Goal: Information Seeking & Learning: Find specific fact

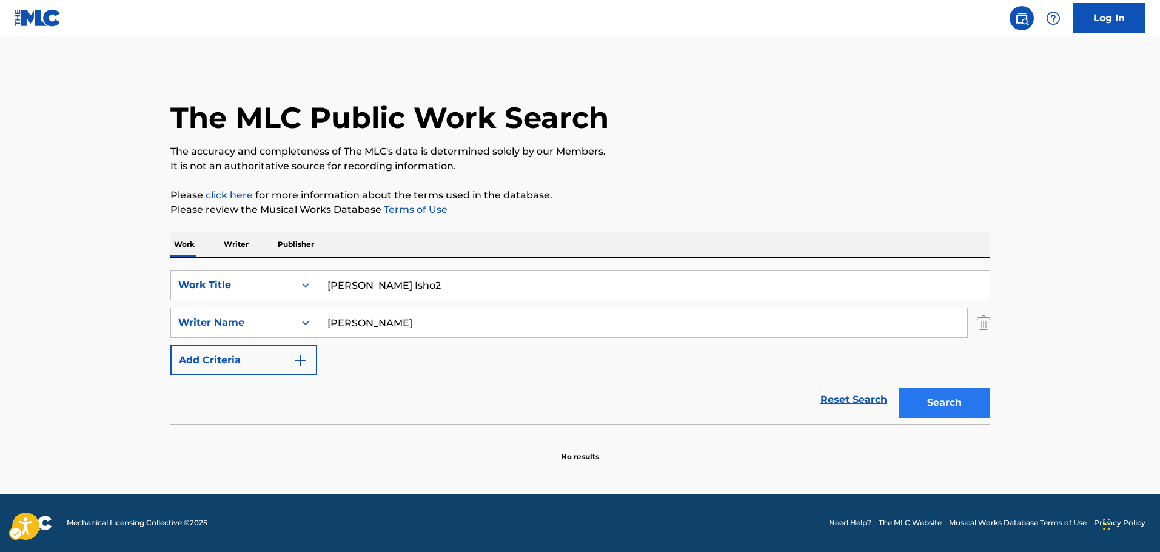
type input "[PERSON_NAME] Isho2"
click at [940, 400] on button "Search" at bounding box center [944, 402] width 91 height 30
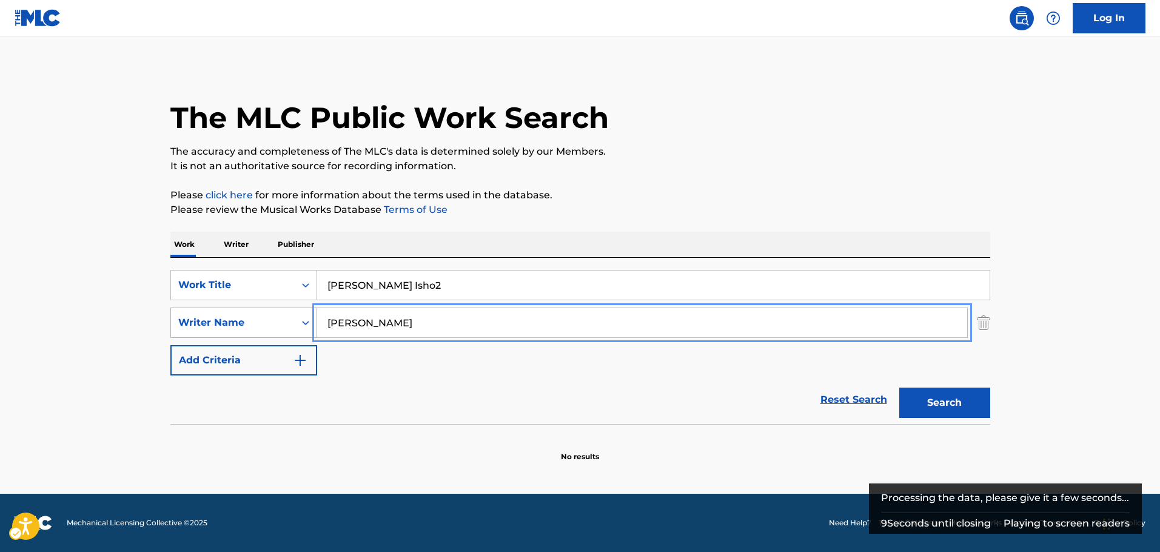
drag, startPoint x: 376, startPoint y: 323, endPoint x: 282, endPoint y: 326, distance: 94.1
click at [899, 387] on button "Search" at bounding box center [944, 402] width 91 height 30
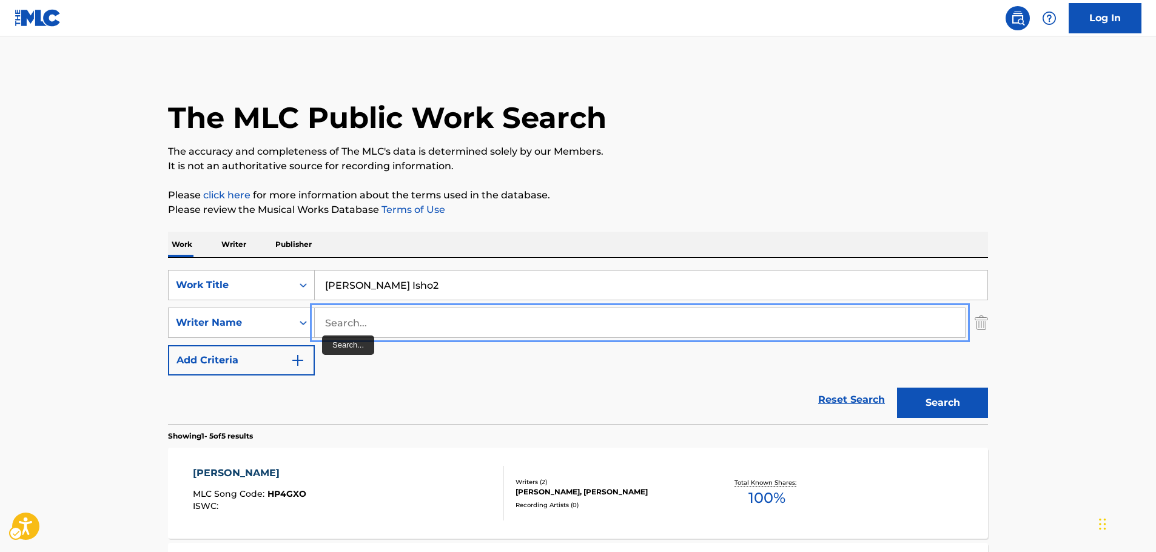
drag, startPoint x: 338, startPoint y: 323, endPoint x: 345, endPoint y: 319, distance: 8.4
click at [338, 323] on input "Search..." at bounding box center [640, 322] width 650 height 29
paste input "[PERSON_NAME]"
type input "[PERSON_NAME]"
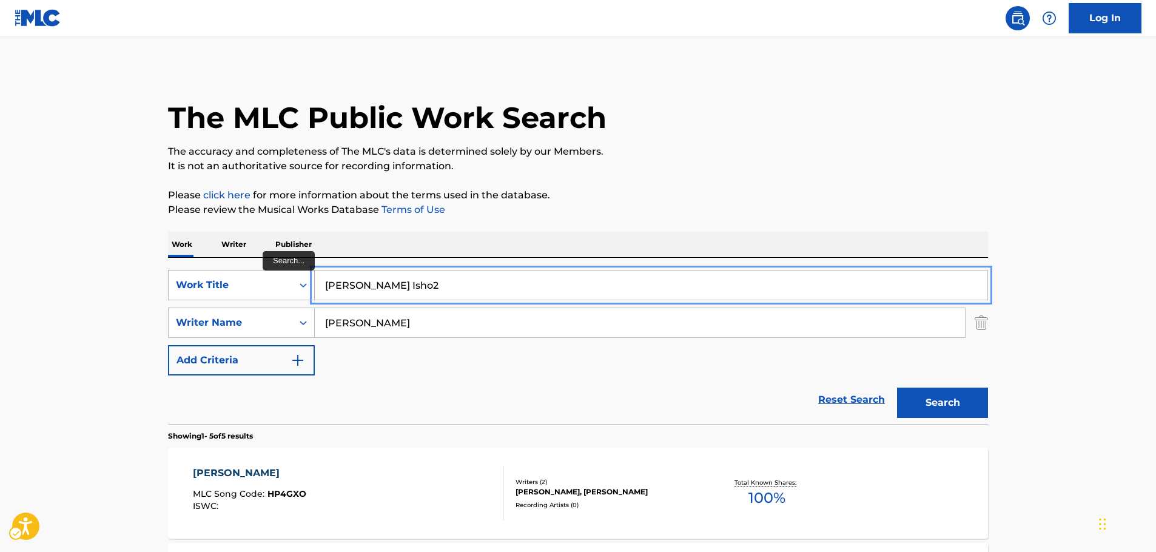
drag, startPoint x: 413, startPoint y: 283, endPoint x: 199, endPoint y: 298, distance: 214.5
paste input "Fill Me Up"
type input "Fill Me Up"
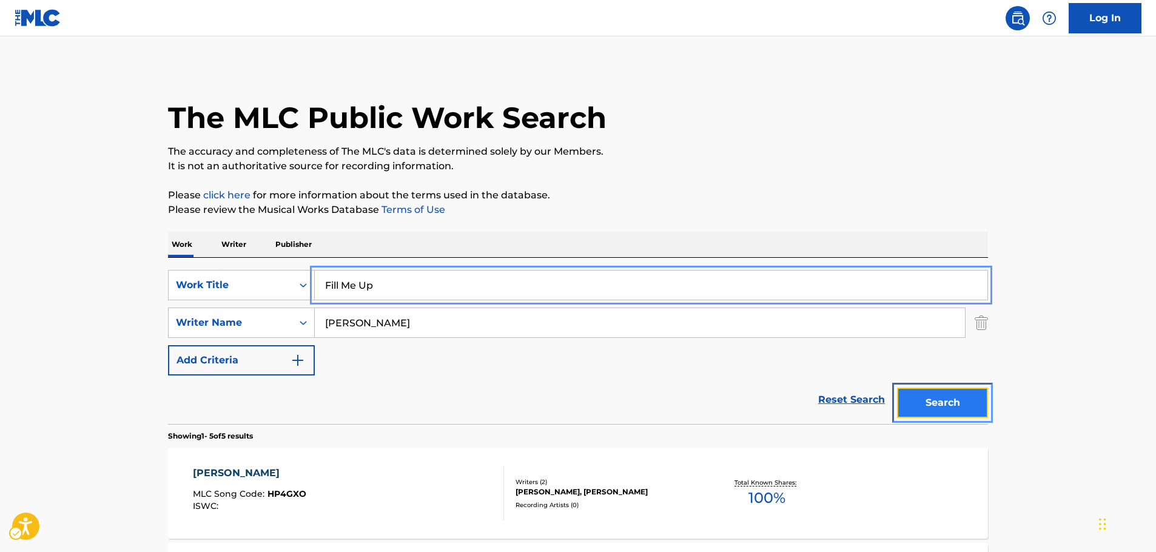
click at [969, 407] on button "Search" at bounding box center [942, 402] width 91 height 30
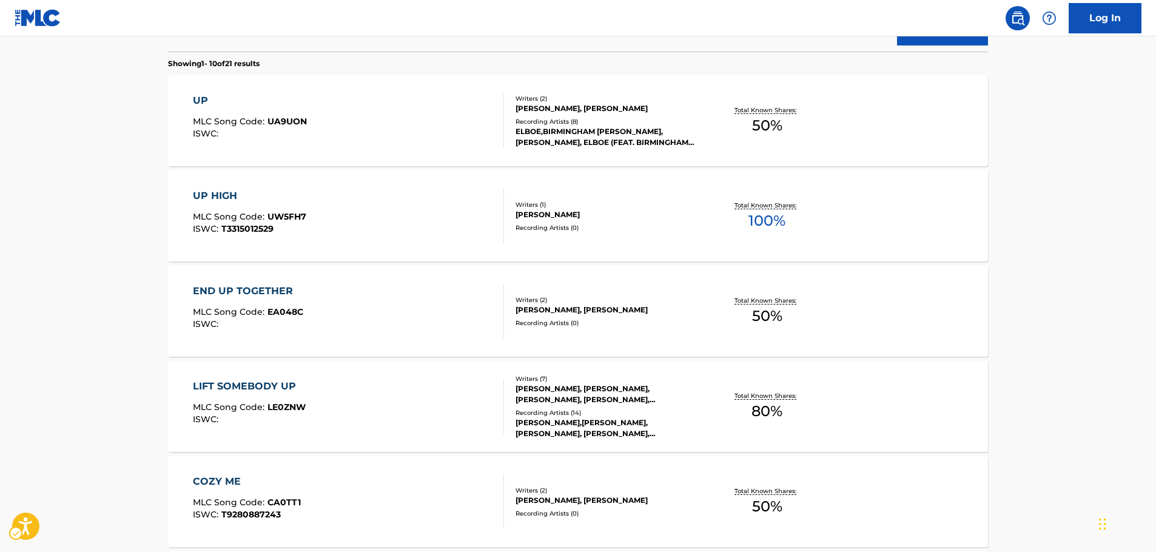
scroll to position [83, 0]
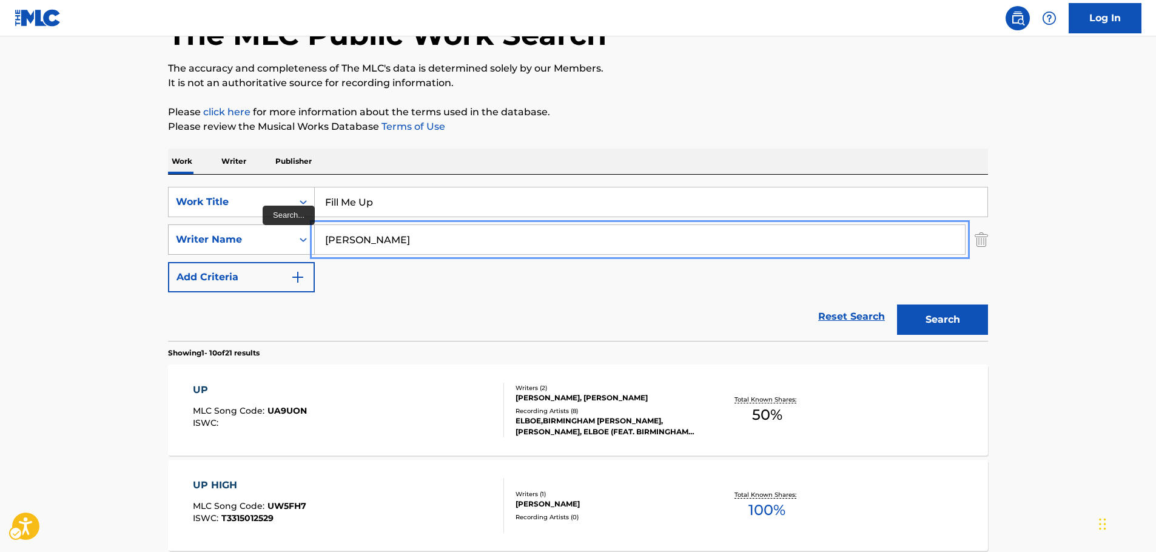
drag, startPoint x: 327, startPoint y: 243, endPoint x: 275, endPoint y: 249, distance: 52.5
click at [273, 249] on div "SearchWithCriteriab0caca69-ff12-4408-b1f2-9154702cf348 Writer Name [PERSON_NAME]" at bounding box center [578, 239] width 820 height 30
paste input "[PERSON_NAME]"
type input "[PERSON_NAME]"
click at [957, 317] on button "Search" at bounding box center [942, 319] width 91 height 30
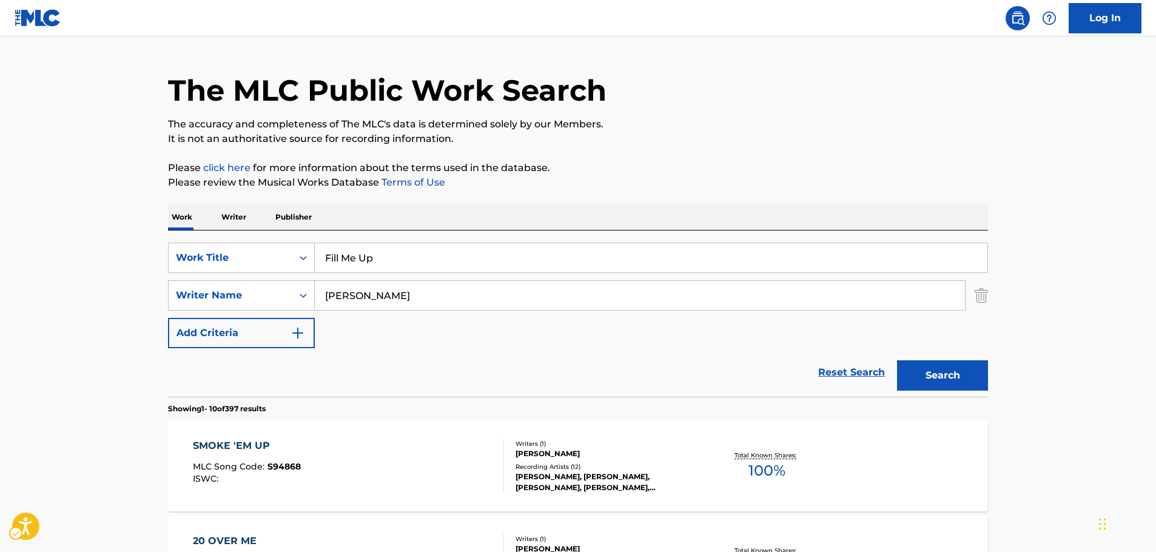
scroll to position [0, 0]
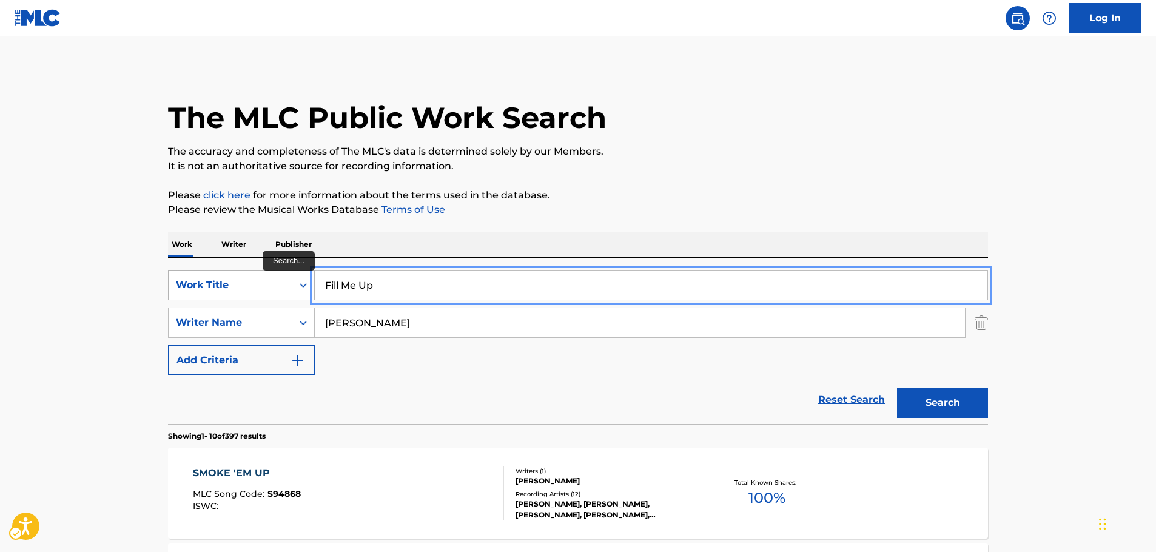
drag, startPoint x: 383, startPoint y: 286, endPoint x: 244, endPoint y: 290, distance: 139.5
click at [248, 290] on div "SearchWithCriteriac2791685-c44f-4222-b54c-59feddc04c0f Work Title Fill Me Up" at bounding box center [578, 285] width 820 height 30
paste input "[PERSON_NAME]"
type input "[PERSON_NAME]"
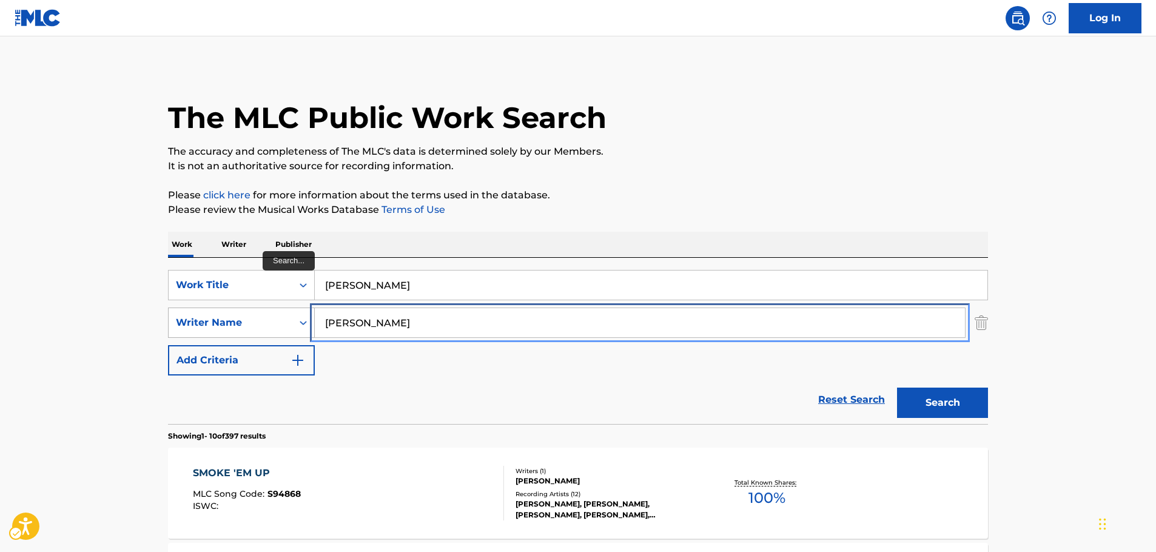
drag, startPoint x: 363, startPoint y: 321, endPoint x: 298, endPoint y: 324, distance: 65.0
click at [280, 321] on div "SearchWithCriteriab0caca69-ff12-4408-b1f2-9154702cf348 Writer Name [PERSON_NAME]" at bounding box center [578, 322] width 820 height 30
paste input "Bukhatir"
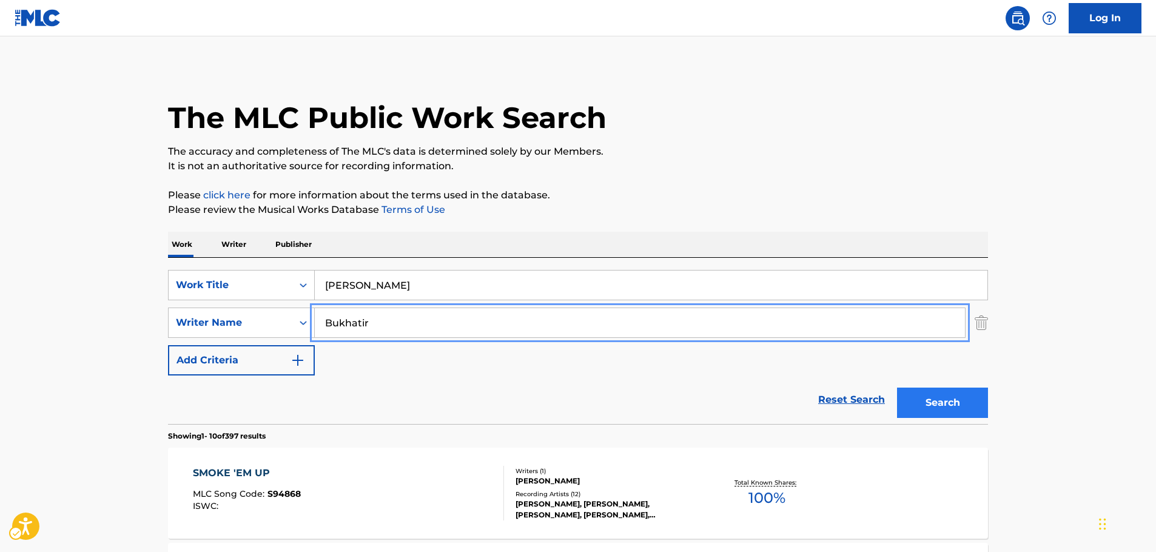
type input "Bukhatir"
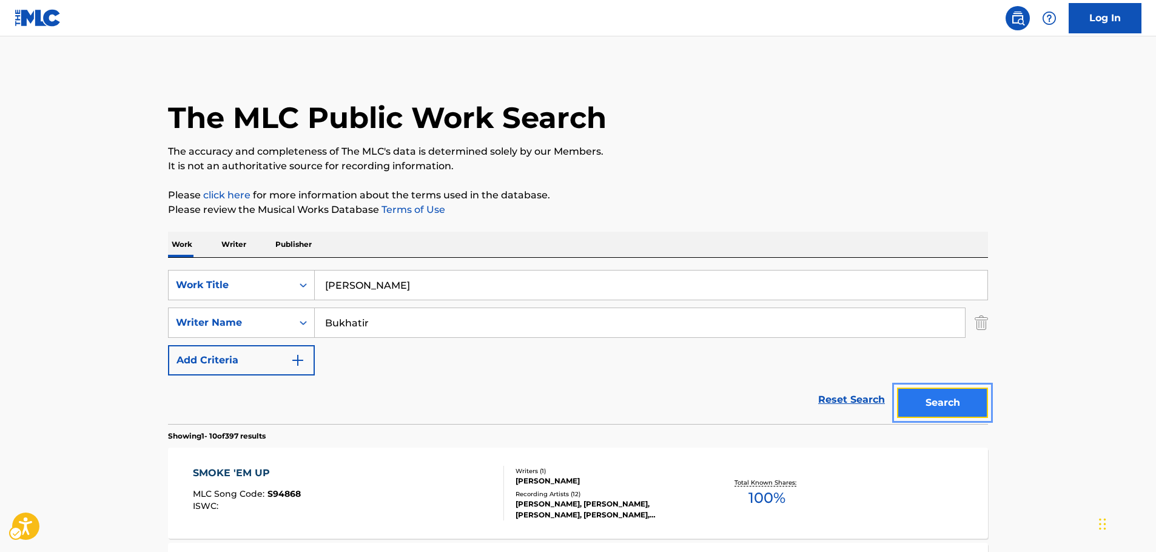
click at [931, 400] on button "Search" at bounding box center [942, 402] width 91 height 30
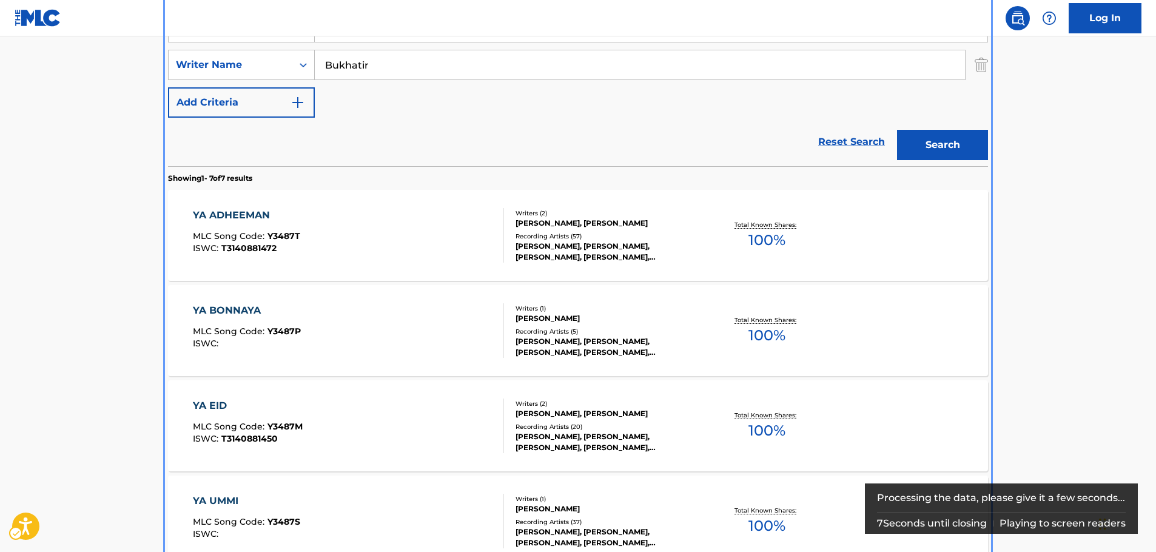
scroll to position [197, 0]
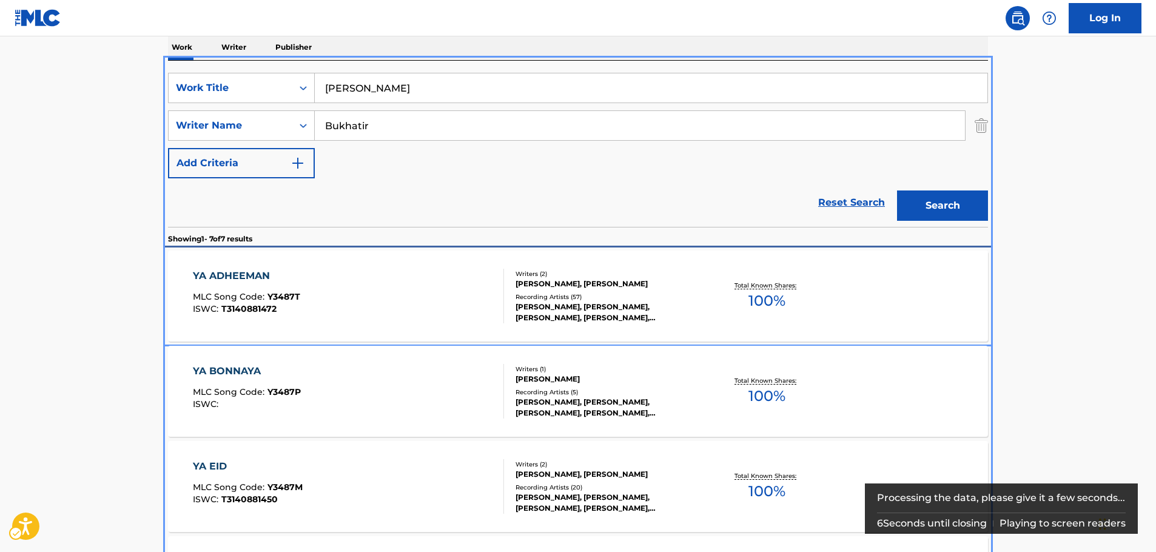
click at [342, 282] on div "YA ADHEEMAN MLC Song Code : Y3487T ISWC : T3140881472" at bounding box center [349, 296] width 312 height 55
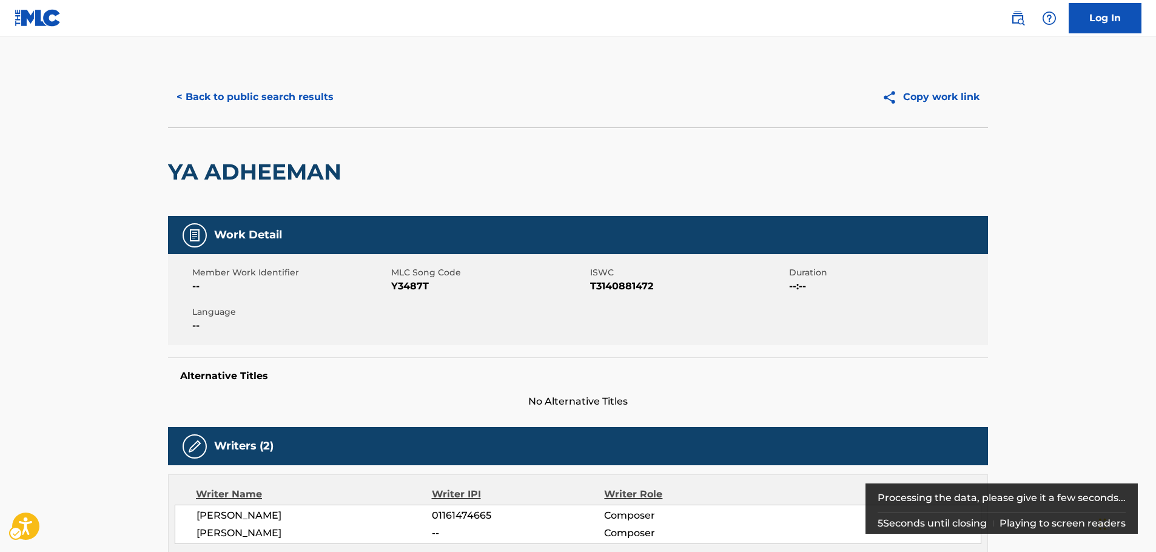
click at [417, 284] on span "Y3487T" at bounding box center [489, 286] width 196 height 15
click at [417, 284] on span "MLC Song Code - Y3487T" at bounding box center [489, 286] width 196 height 15
copy span "Y3487T"
click at [626, 282] on span "ISWC - T3140881472" at bounding box center [688, 286] width 196 height 15
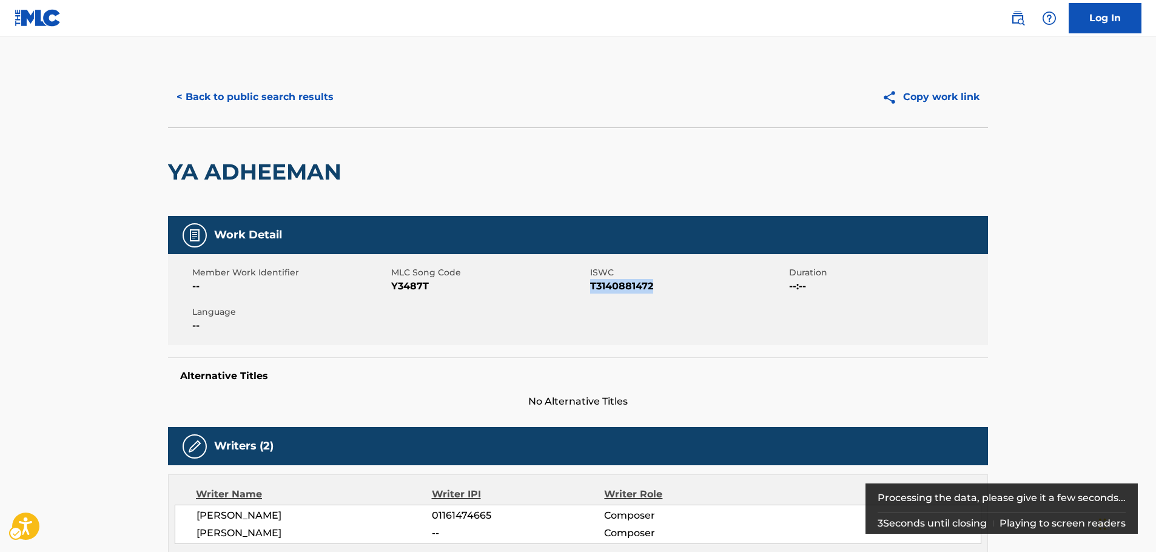
copy span "T3140881472"
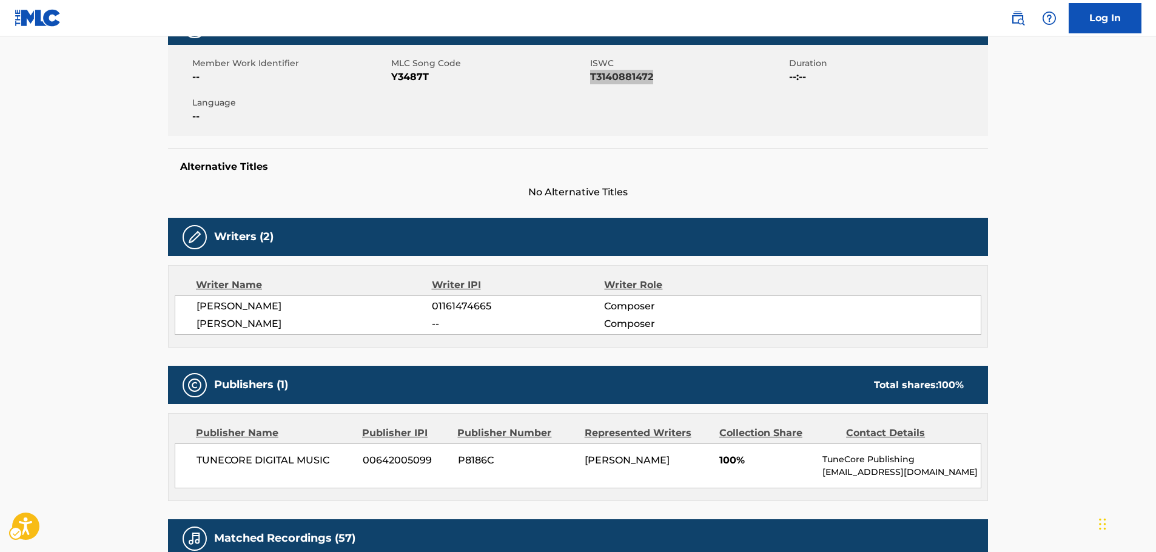
scroll to position [424, 0]
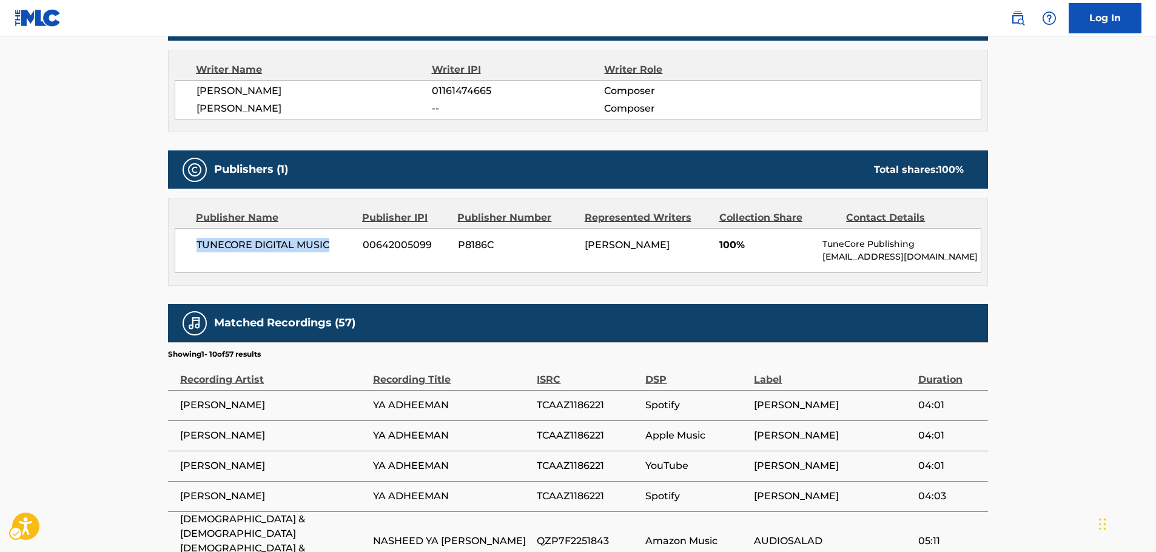
drag, startPoint x: 340, startPoint y: 241, endPoint x: 199, endPoint y: 251, distance: 141.7
click at [199, 251] on span "TUNECORE DIGITAL MUSIC" at bounding box center [274, 245] width 157 height 15
copy span "TUNECORE DIGITAL MUSIC"
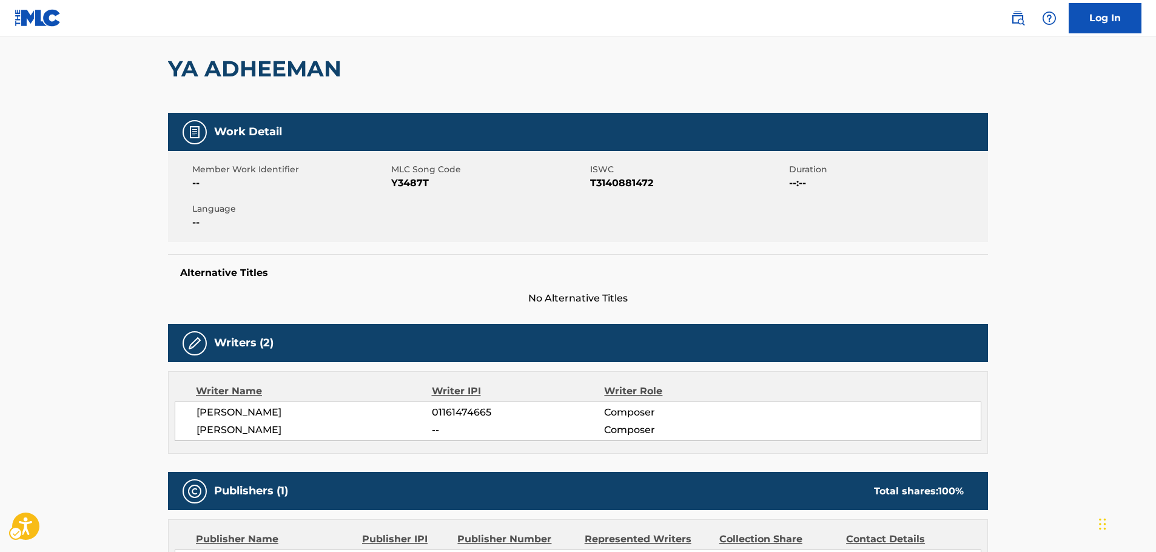
scroll to position [0, 0]
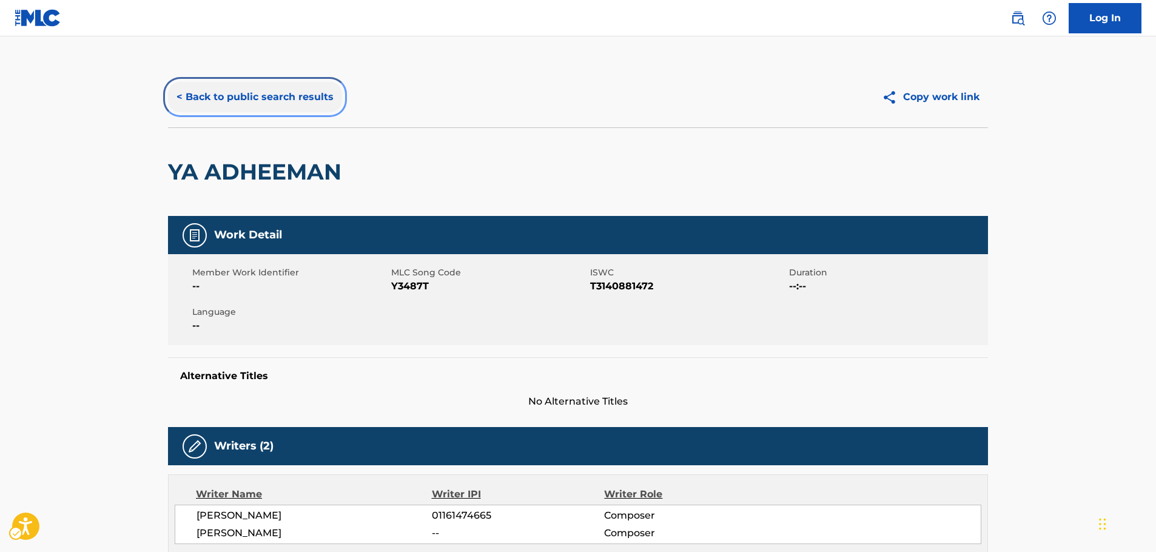
click at [236, 94] on button "< Back to public search results" at bounding box center [255, 97] width 174 height 30
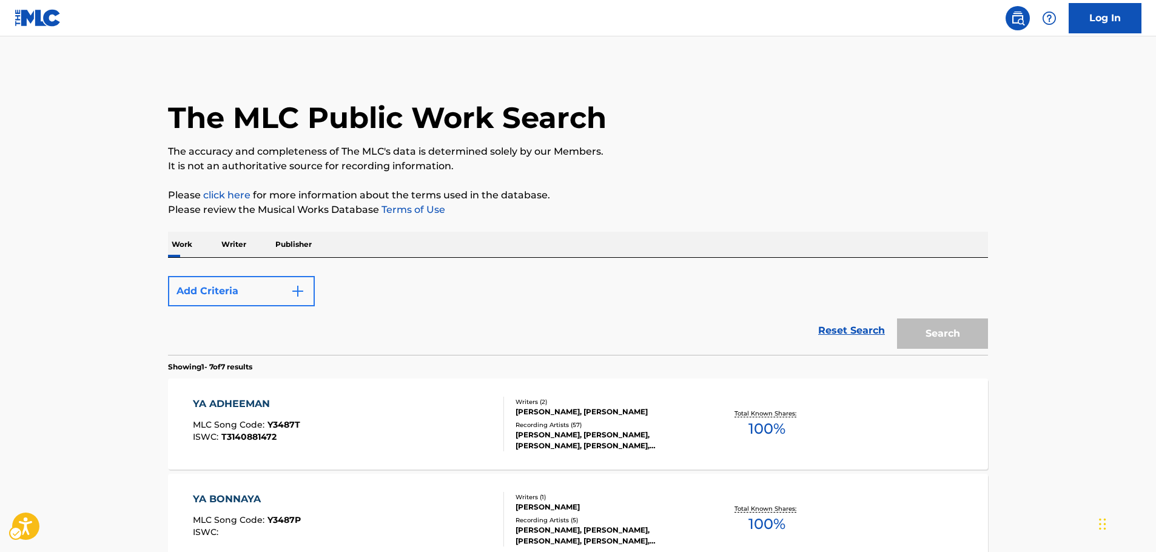
scroll to position [197, 0]
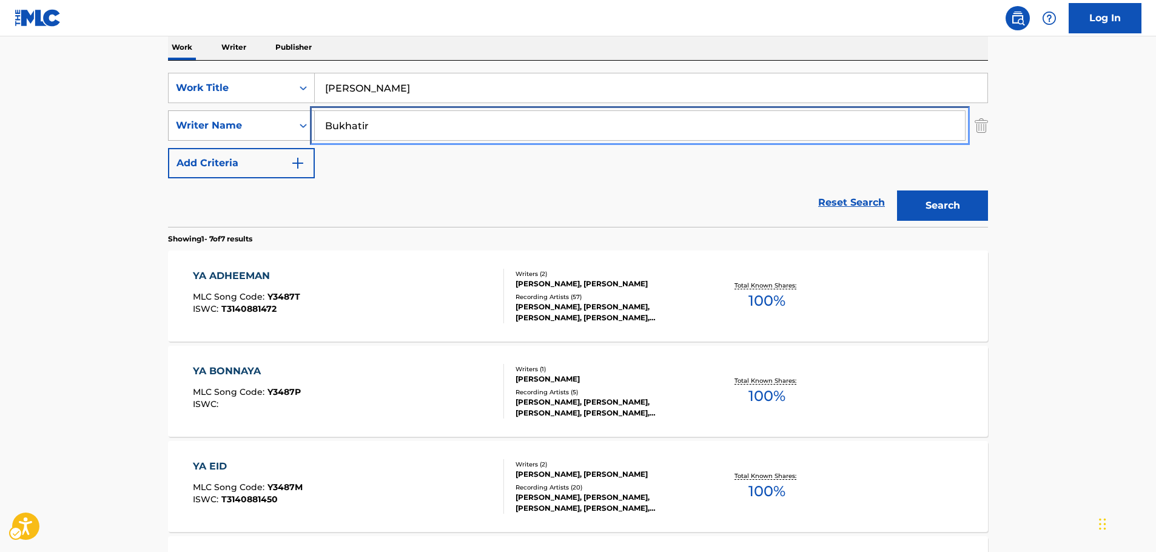
drag, startPoint x: 377, startPoint y: 131, endPoint x: 278, endPoint y: 122, distance: 98.7
paste input "[PERSON_NAME]"
type input "[PERSON_NAME]"
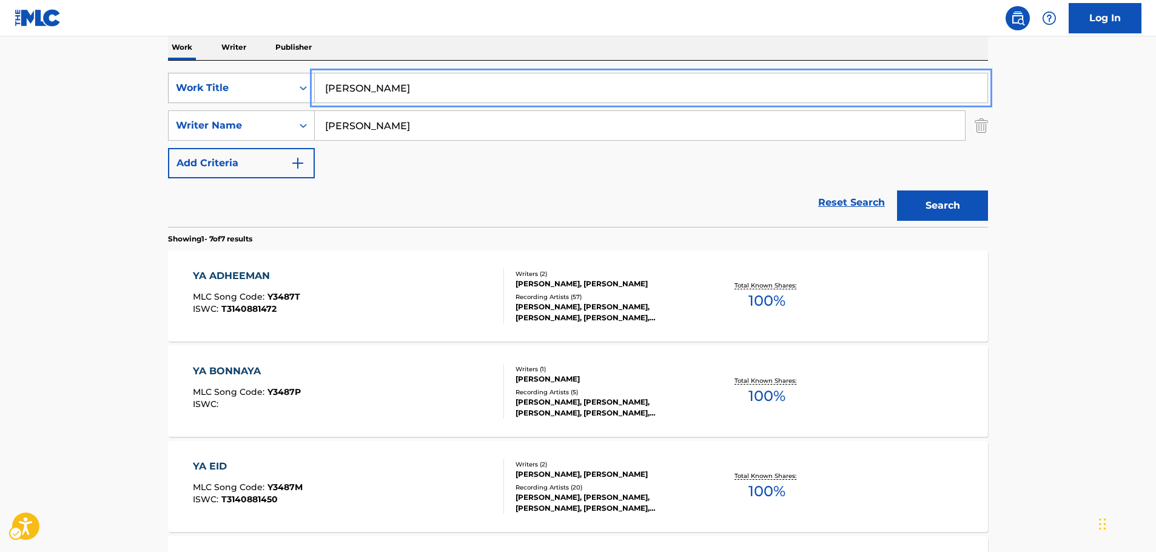
drag, startPoint x: 407, startPoint y: 87, endPoint x: 233, endPoint y: 96, distance: 174.2
paste input "Sahiba"
type input "Sahiba"
drag, startPoint x: 946, startPoint y: 206, endPoint x: 65, endPoint y: 204, distance: 881.0
click at [946, 206] on button "Search" at bounding box center [942, 205] width 91 height 30
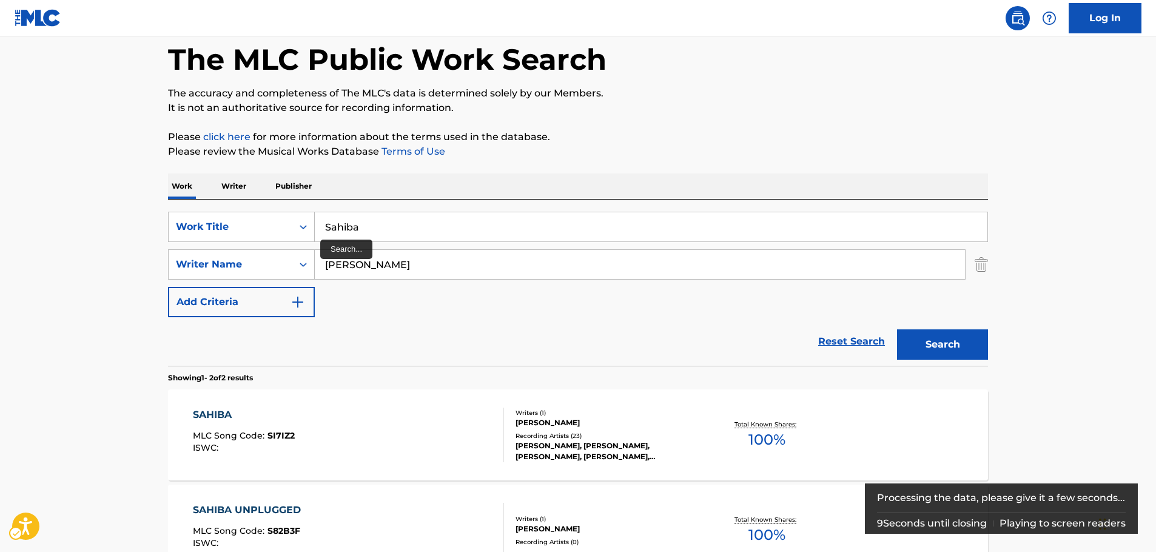
scroll to position [61, 0]
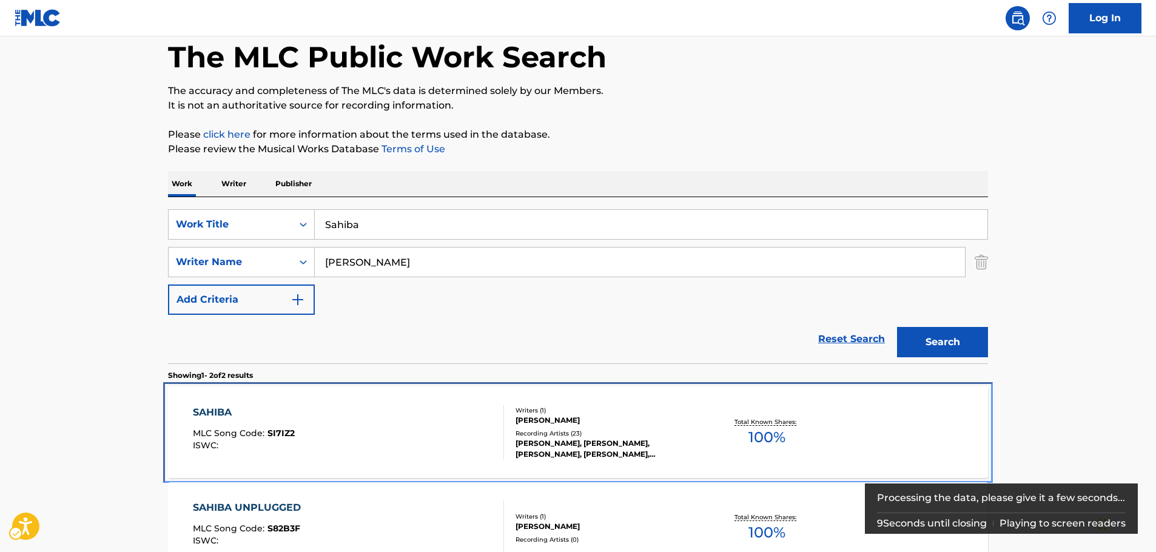
click at [350, 435] on div "SAHIBA MLC Song Code : SI7IZ2 ISWC :" at bounding box center [349, 432] width 312 height 55
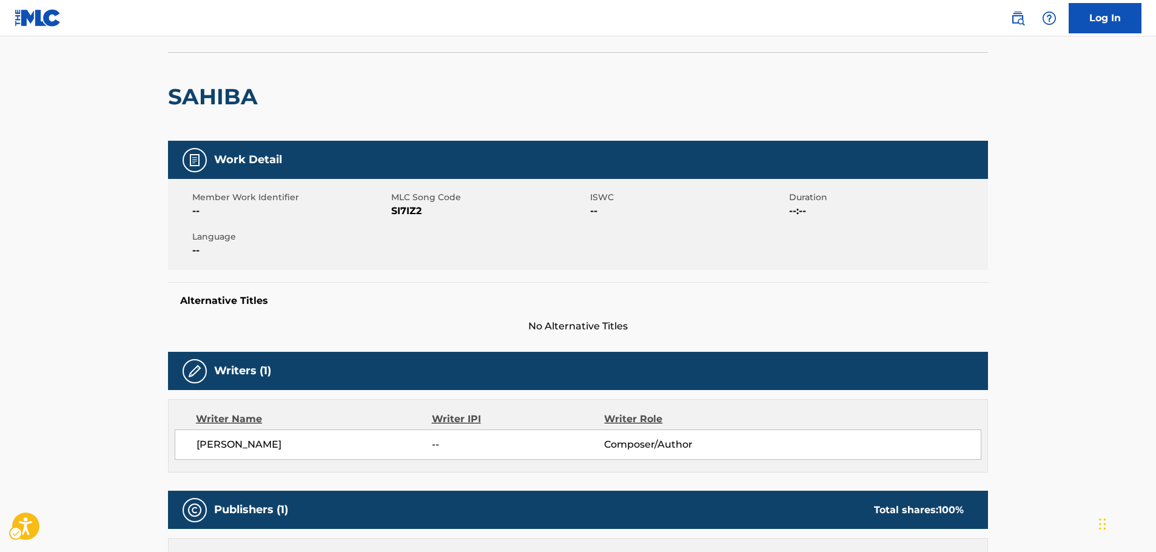
scroll to position [53, 0]
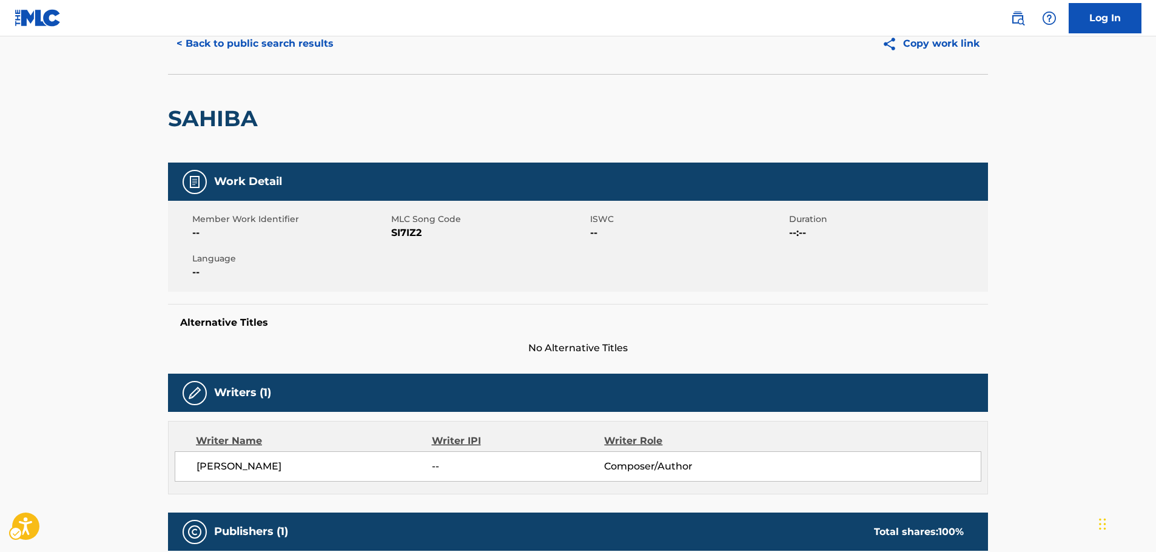
click at [407, 235] on span "MLC Song Code - SI7IZ2" at bounding box center [489, 233] width 196 height 15
copy span "SI7IZ2"
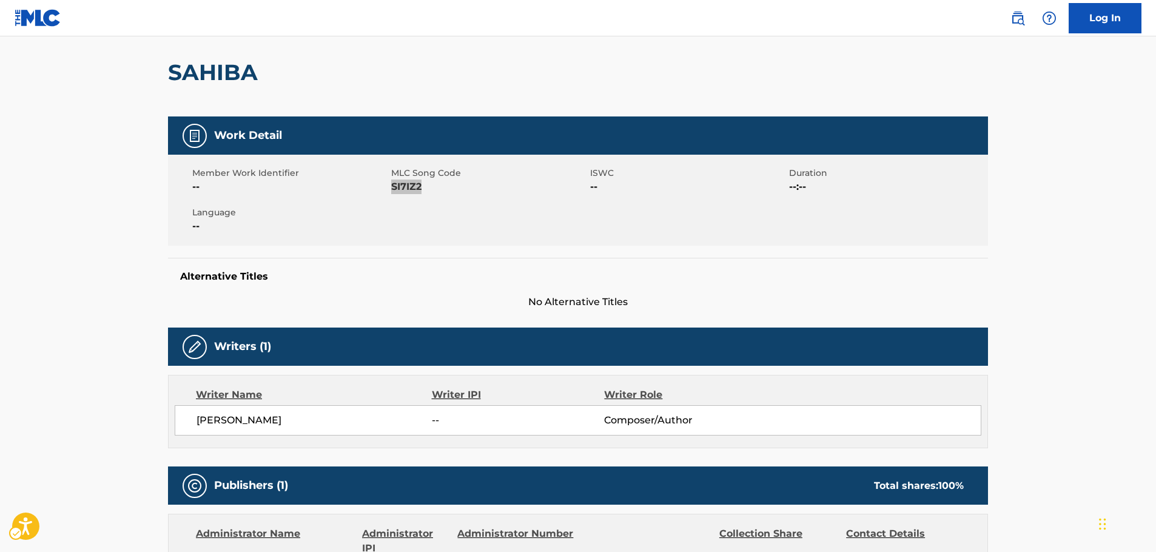
scroll to position [296, 0]
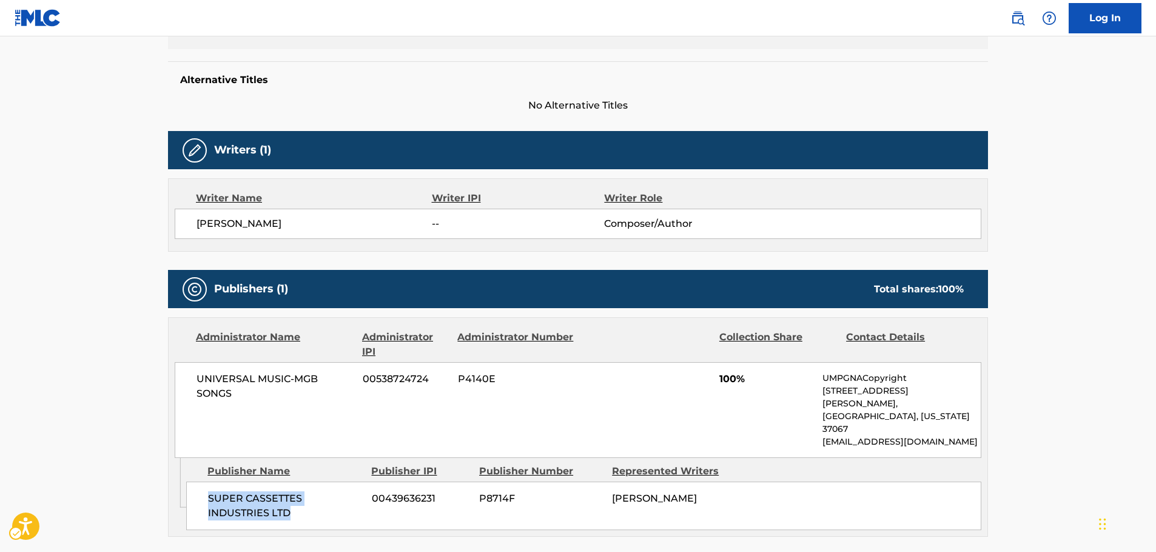
drag, startPoint x: 312, startPoint y: 486, endPoint x: 196, endPoint y: 476, distance: 116.8
click at [196, 481] on div "SUPER CASSETTES INDUSTRIES LTD 00439636231 P8714F [PERSON_NAME]" at bounding box center [583, 505] width 795 height 49
copy span "SUPER CASSETTES INDUSTRIES LTD"
drag, startPoint x: 254, startPoint y: 397, endPoint x: 181, endPoint y: 383, distance: 74.1
click at [181, 383] on div "UNIVERSAL MUSIC-MGB SONGS 00538724724 P4140E 100% UMPGNACopyright [STREET_ADDRE…" at bounding box center [578, 410] width 806 height 96
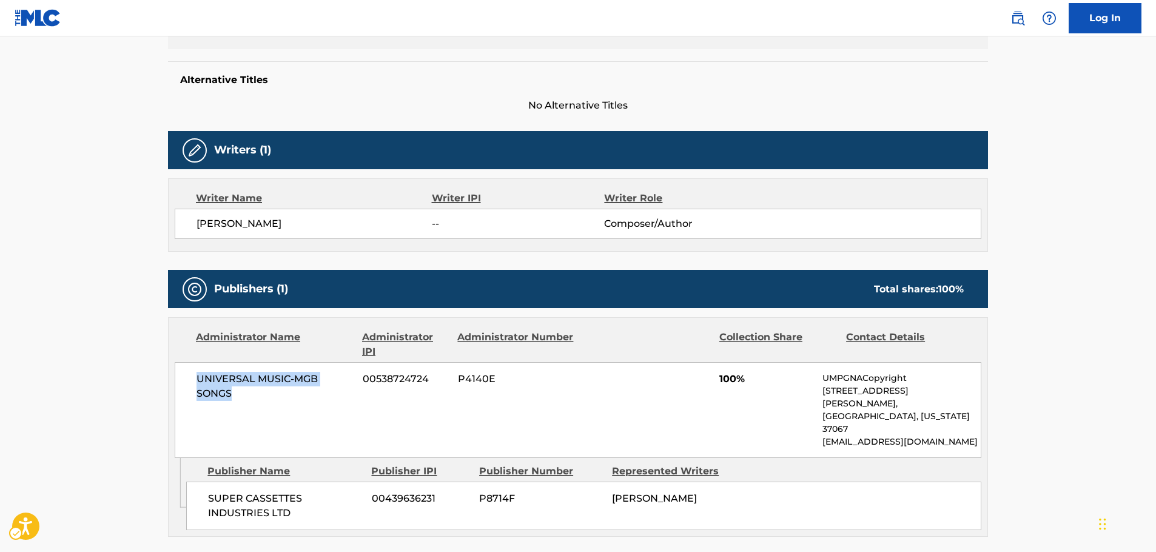
copy span "UNIVERSAL MUSIC-MGB SONGS"
